Goal: Connect with others: Connect with other users

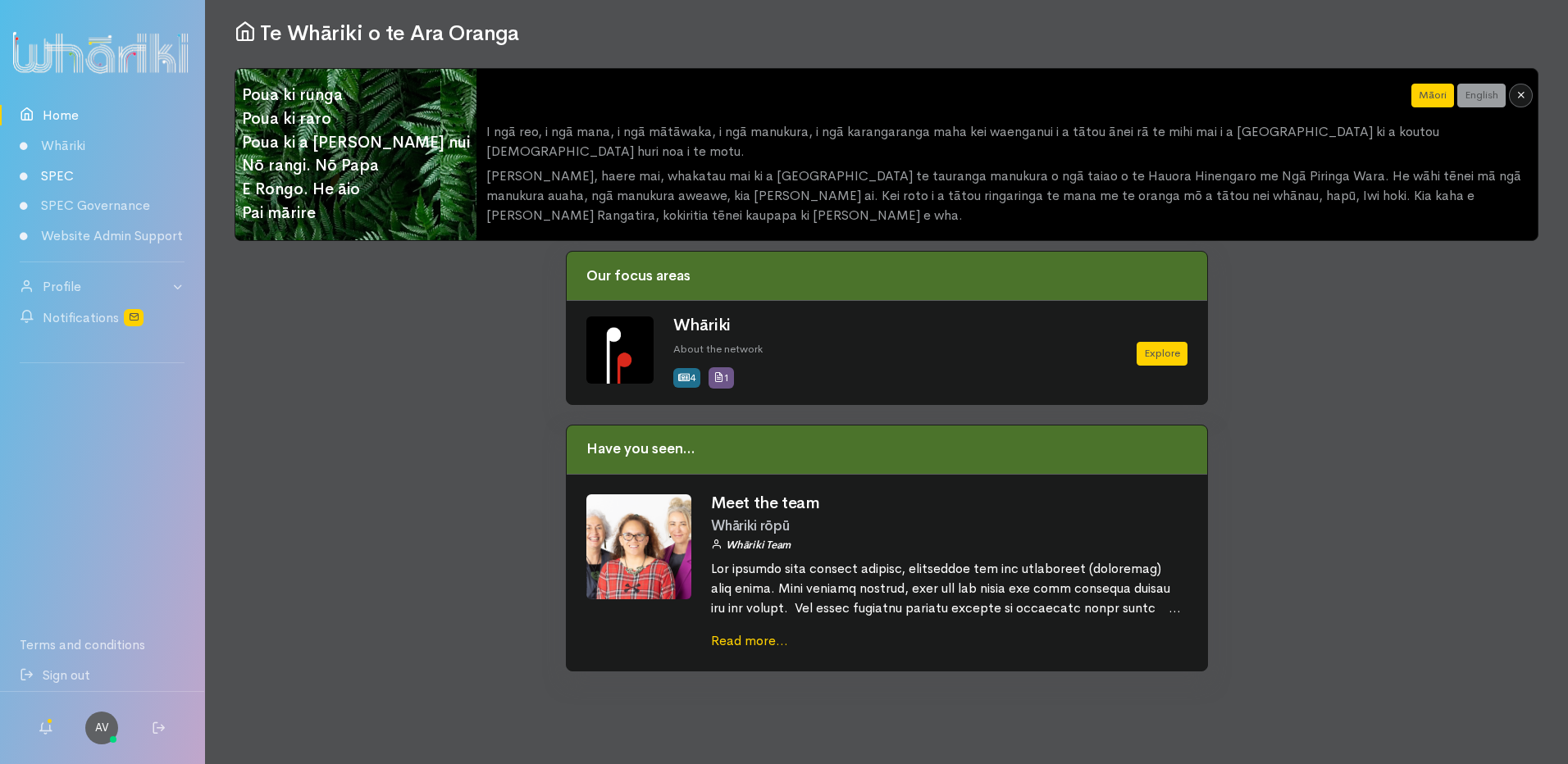
click at [63, 177] on link "SPEC" at bounding box center [102, 176] width 204 height 30
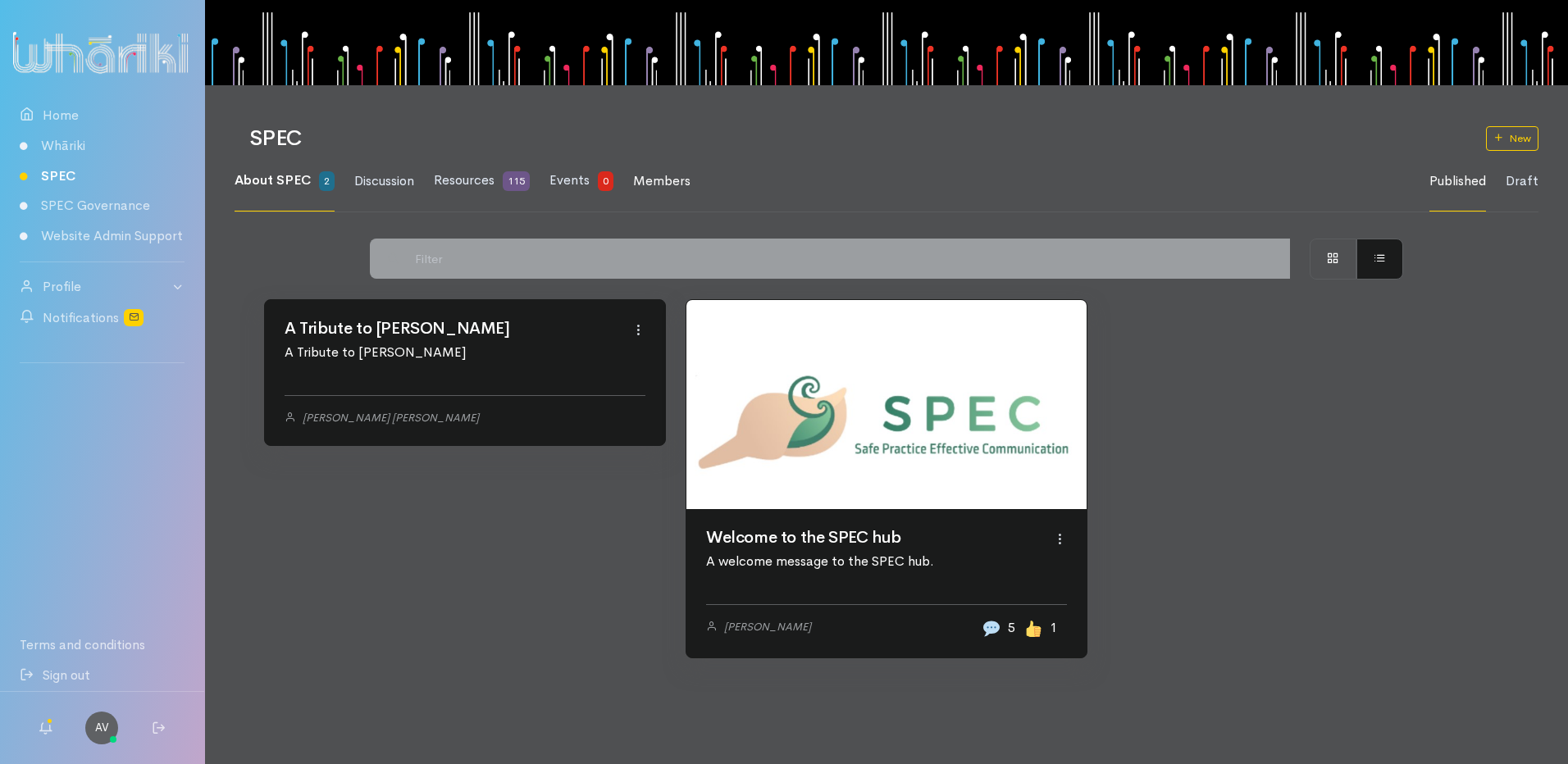
click at [647, 173] on span "Members" at bounding box center [662, 180] width 57 height 17
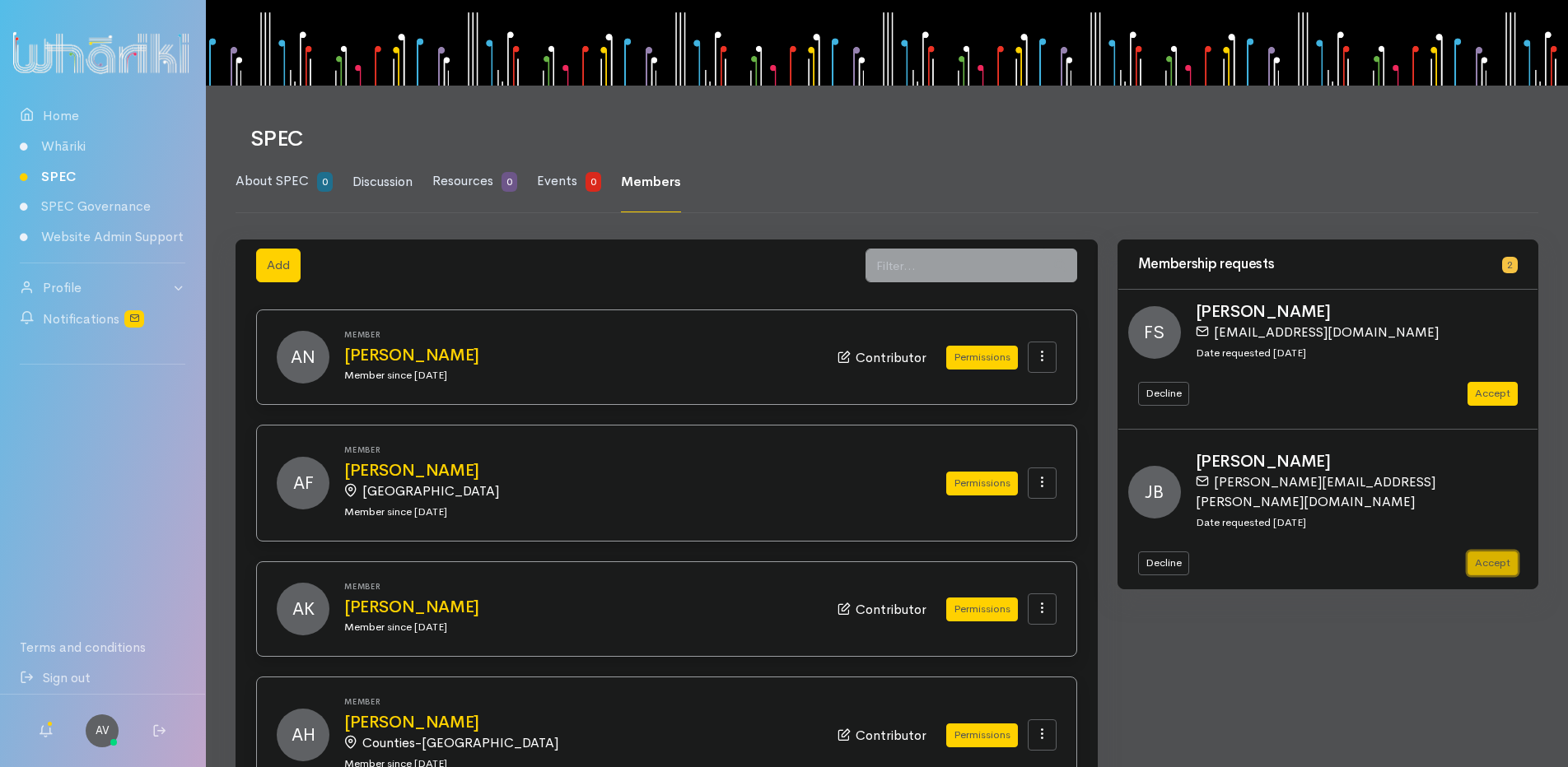
click at [1496, 552] on button "Accept" at bounding box center [1492, 564] width 50 height 24
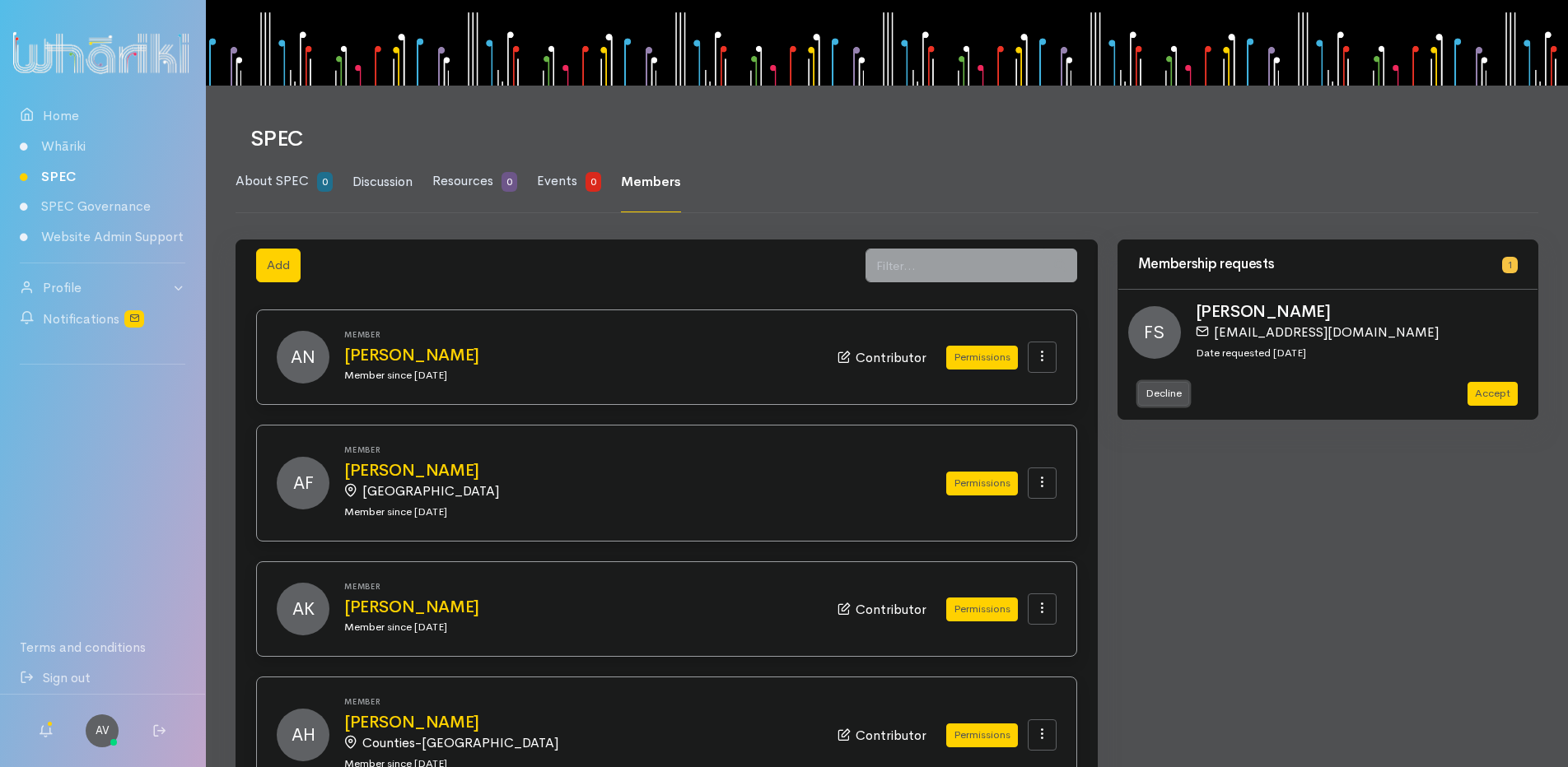
click at [1168, 394] on button "Decline" at bounding box center [1164, 394] width 51 height 24
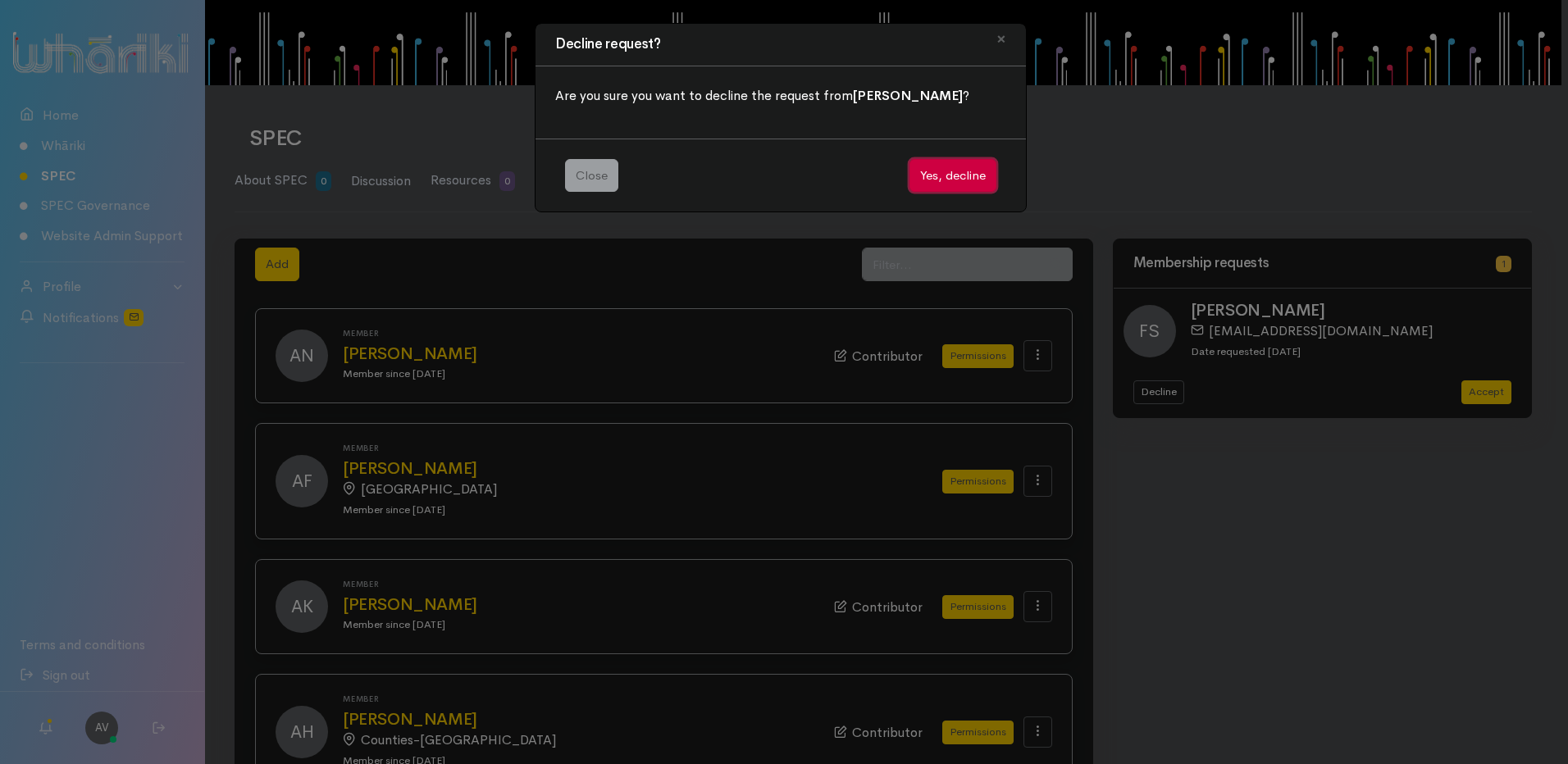
click at [946, 176] on button "Yes, decline" at bounding box center [953, 176] width 87 height 34
